Goal: Book appointment/travel/reservation

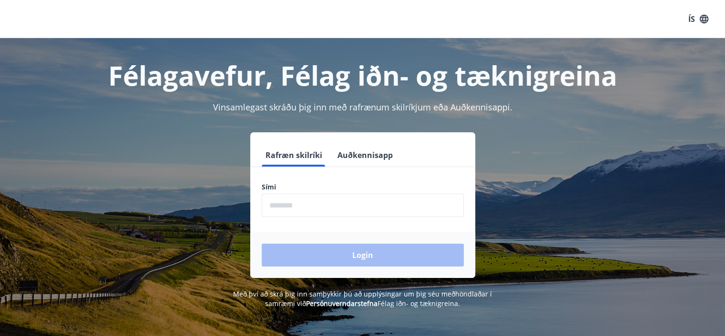
click at [278, 200] on input "phone" at bounding box center [363, 205] width 202 height 23
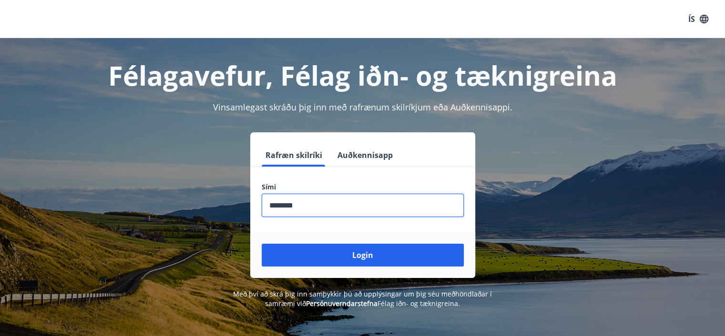
type input "********"
click at [262, 244] on button "Login" at bounding box center [363, 255] width 202 height 23
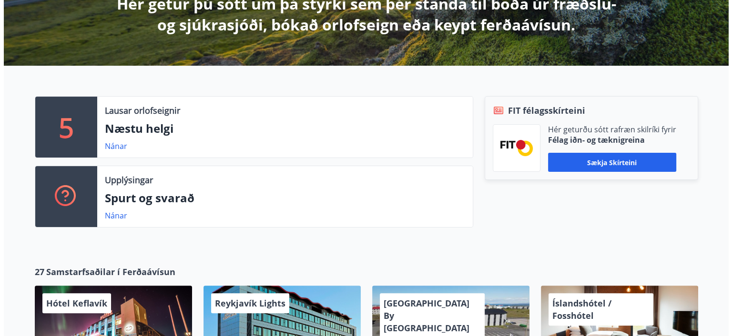
scroll to position [286, 0]
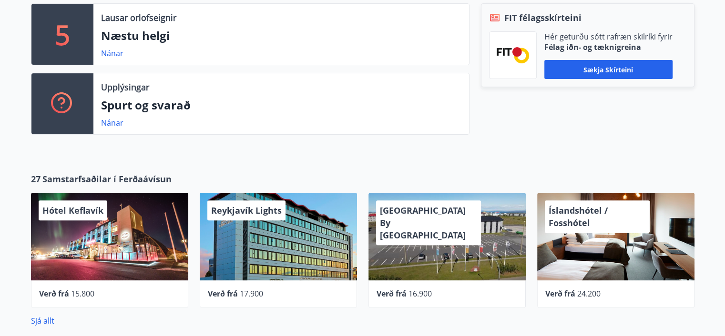
click at [448, 224] on div "Konvin Hotel By Keflavik Airport" at bounding box center [428, 223] width 105 height 45
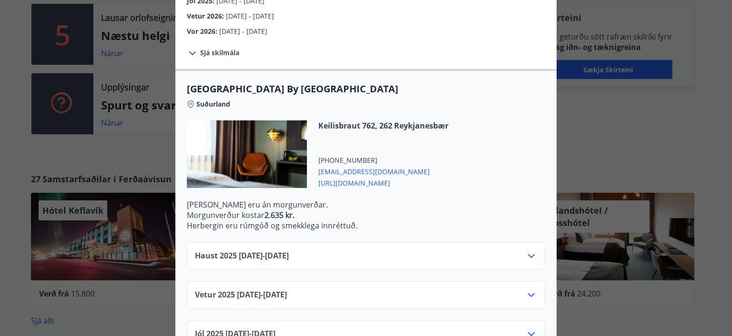
scroll to position [238, 0]
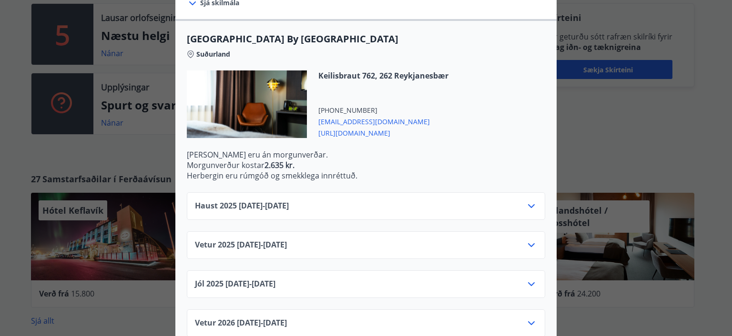
click at [531, 240] on icon at bounding box center [531, 245] width 11 height 11
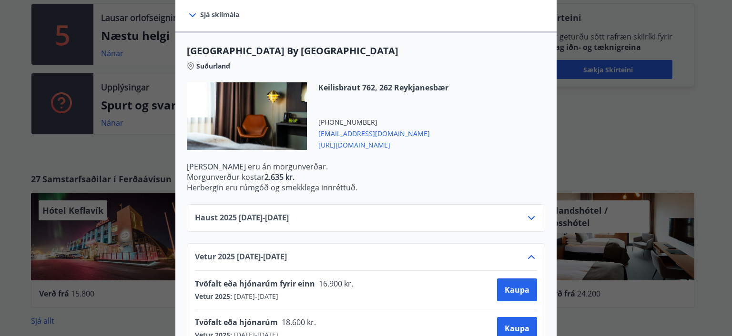
scroll to position [143, 0]
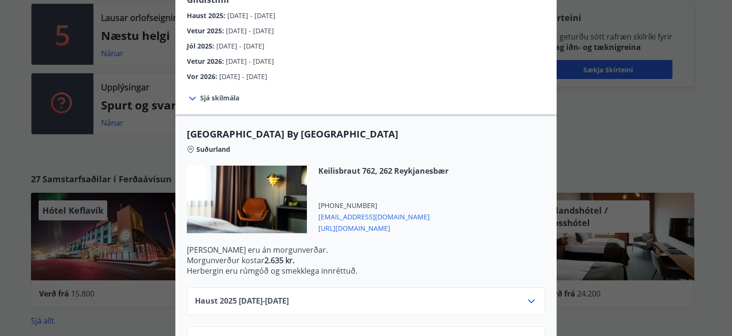
click at [249, 185] on div at bounding box center [247, 200] width 120 height 68
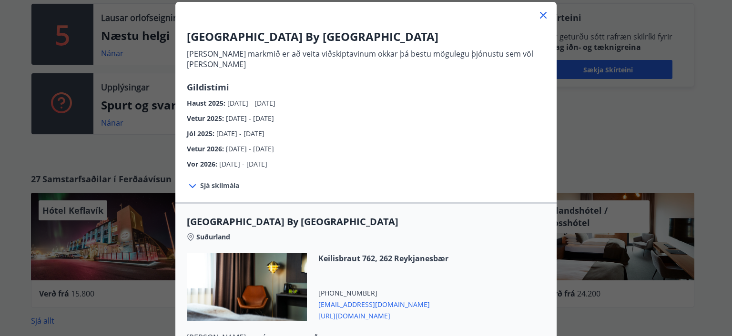
scroll to position [0, 0]
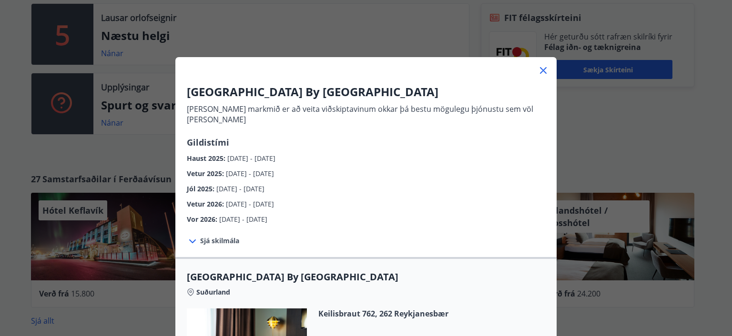
click at [537, 71] on icon at bounding box center [542, 70] width 11 height 11
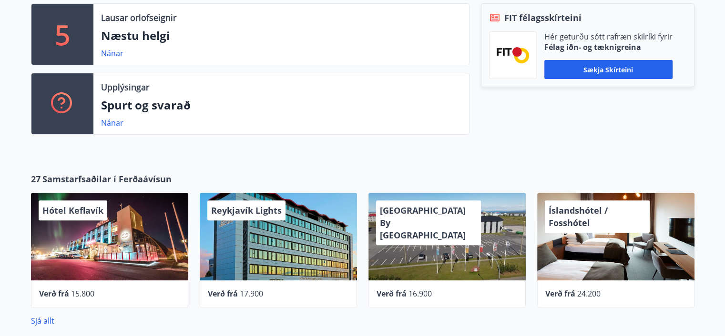
click at [425, 240] on div "Konvin Hotel By Keflavik Airport" at bounding box center [446, 237] width 157 height 88
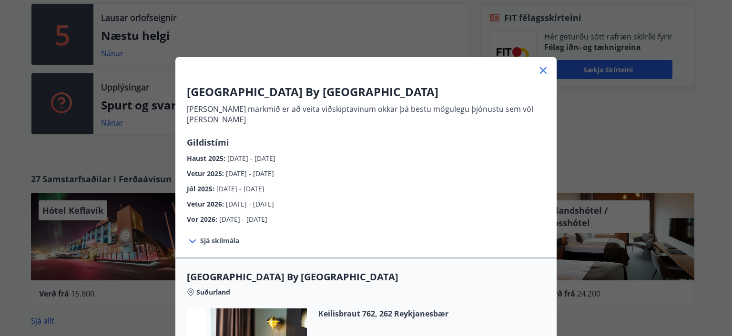
click at [539, 72] on icon at bounding box center [542, 70] width 11 height 11
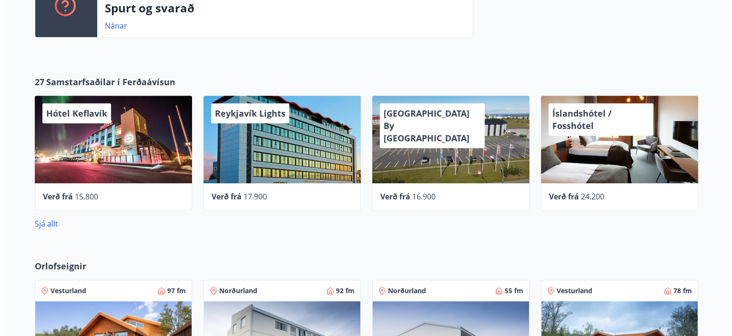
scroll to position [381, 0]
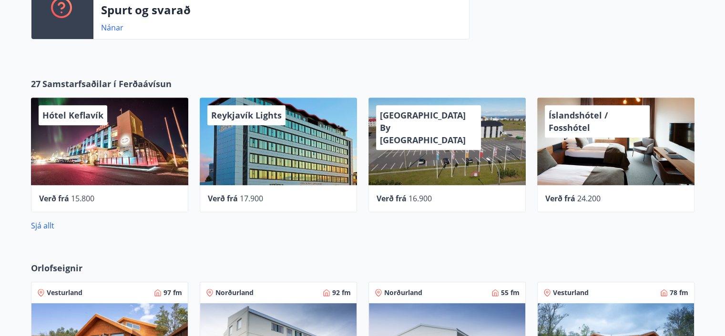
click at [91, 142] on div "Hótel Keflavík" at bounding box center [109, 142] width 157 height 88
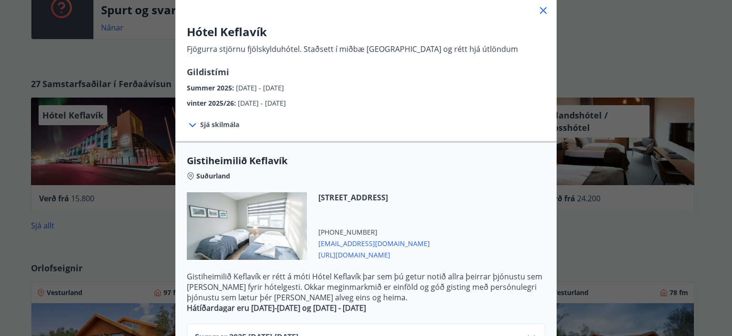
scroll to position [0, 0]
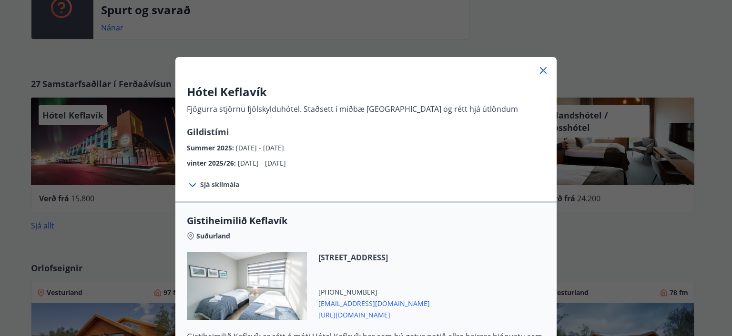
click at [544, 70] on icon at bounding box center [542, 70] width 11 height 11
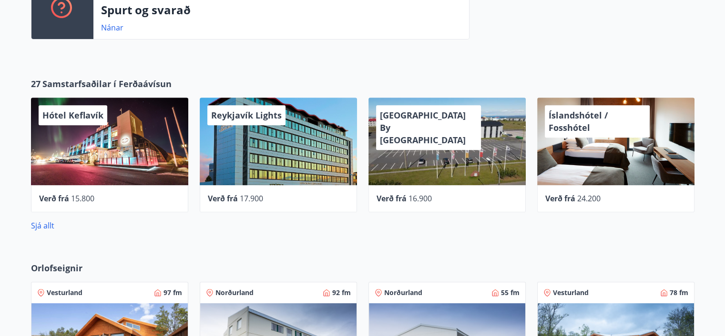
click at [412, 131] on span "Konvin Hotel By Keflavik Airport" at bounding box center [423, 128] width 86 height 36
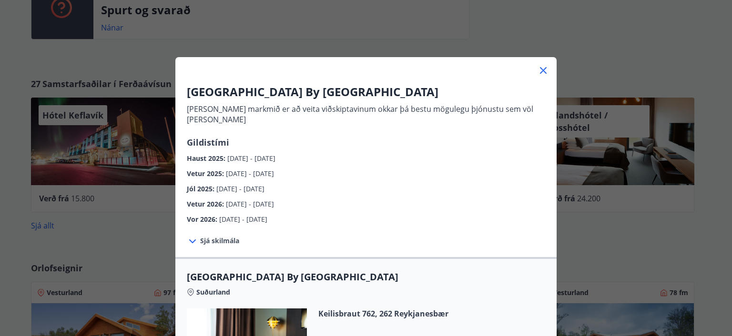
click at [537, 72] on icon at bounding box center [542, 70] width 11 height 11
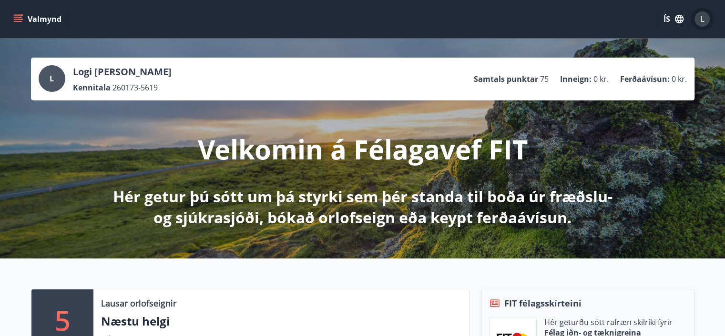
click at [701, 19] on span "L" at bounding box center [702, 19] width 4 height 10
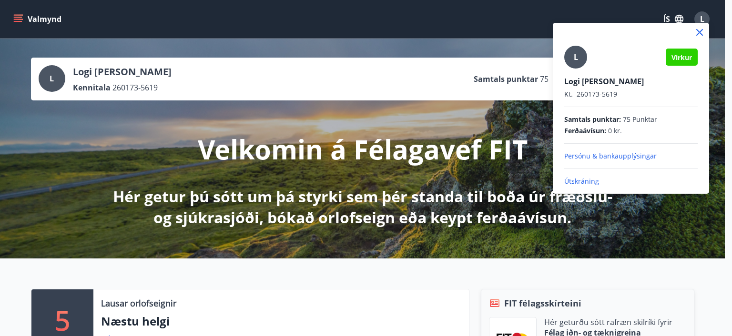
click at [585, 179] on p "Útskráning" at bounding box center [630, 182] width 133 height 10
